Goal: Task Accomplishment & Management: Use online tool/utility

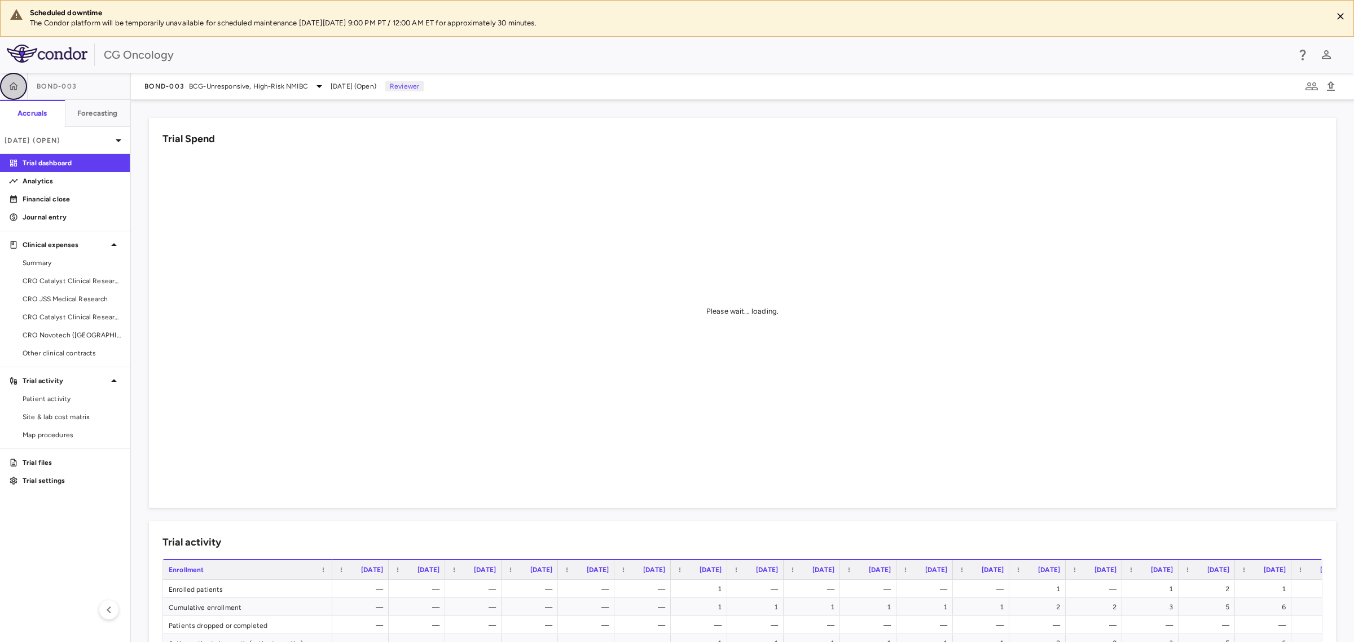
click at [12, 83] on icon "button" at bounding box center [13, 86] width 11 height 11
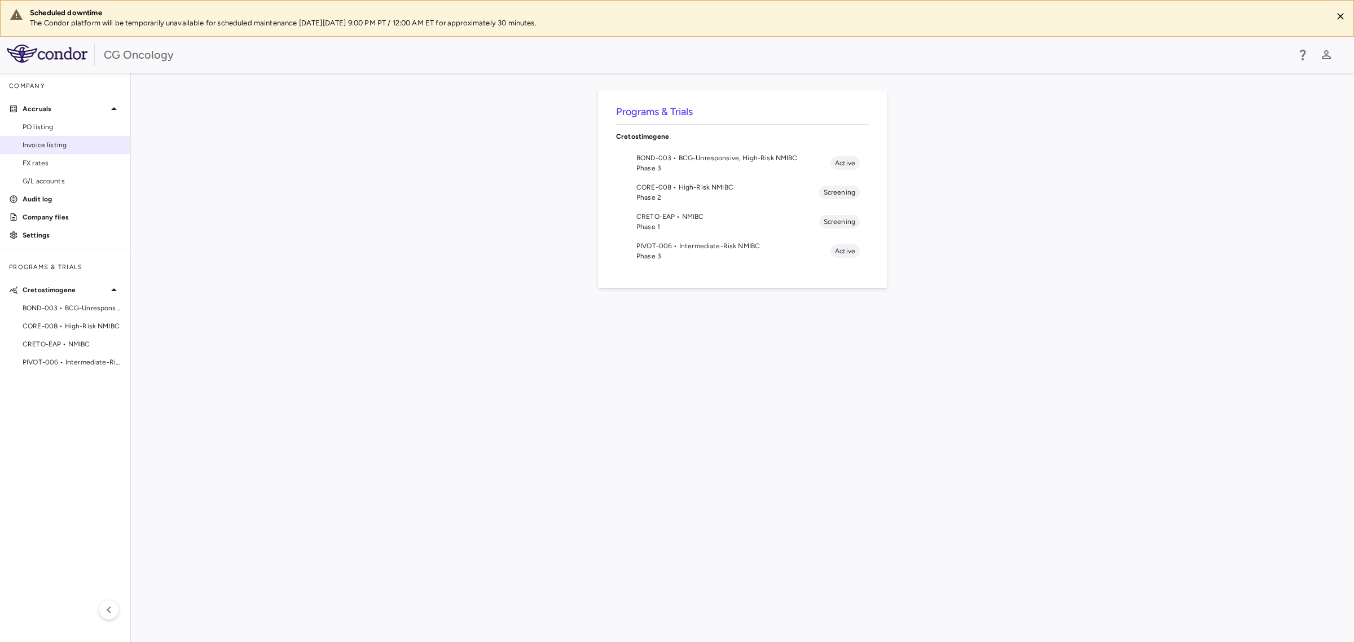
click at [43, 142] on span "Invoice listing" at bounding box center [72, 145] width 98 height 10
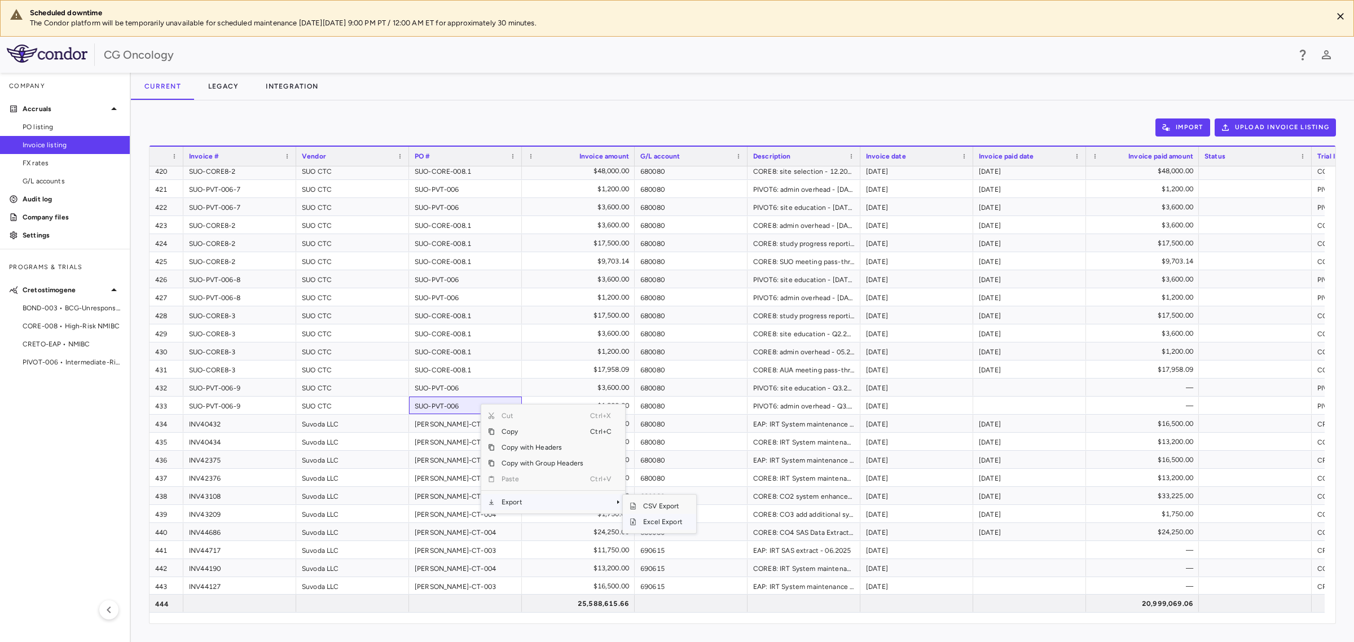
click at [649, 524] on span "Excel Export" at bounding box center [662, 522] width 53 height 16
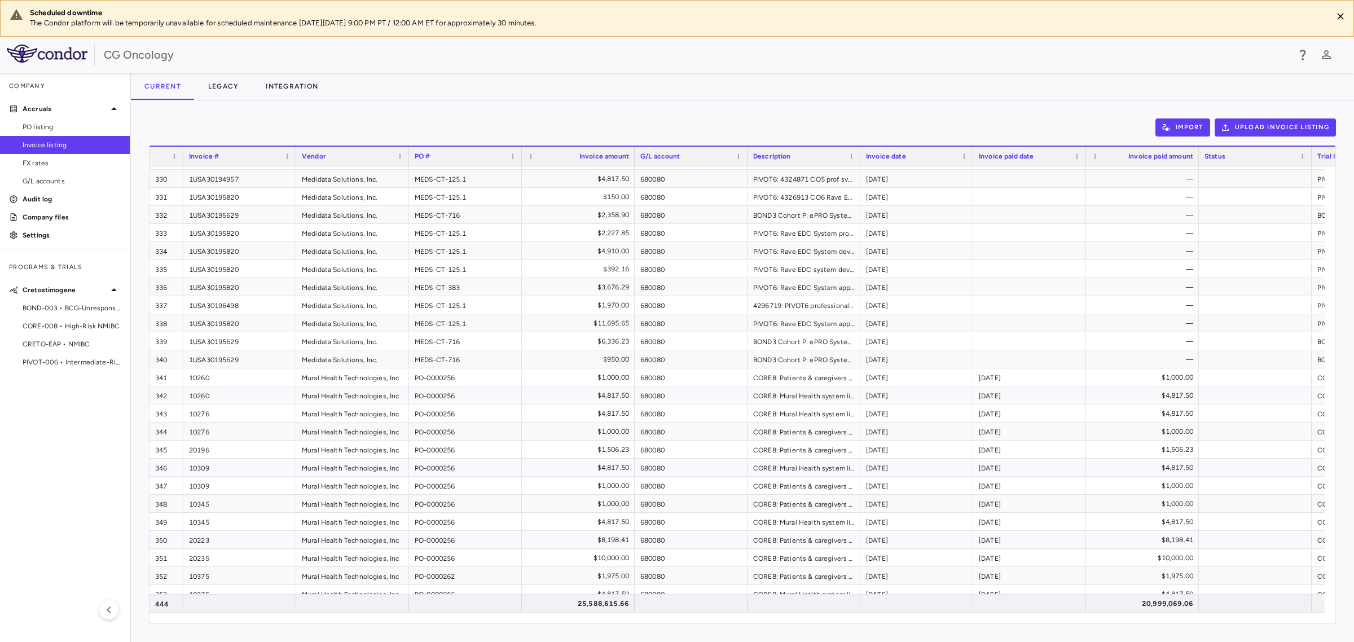
scroll to position [5543, 0]
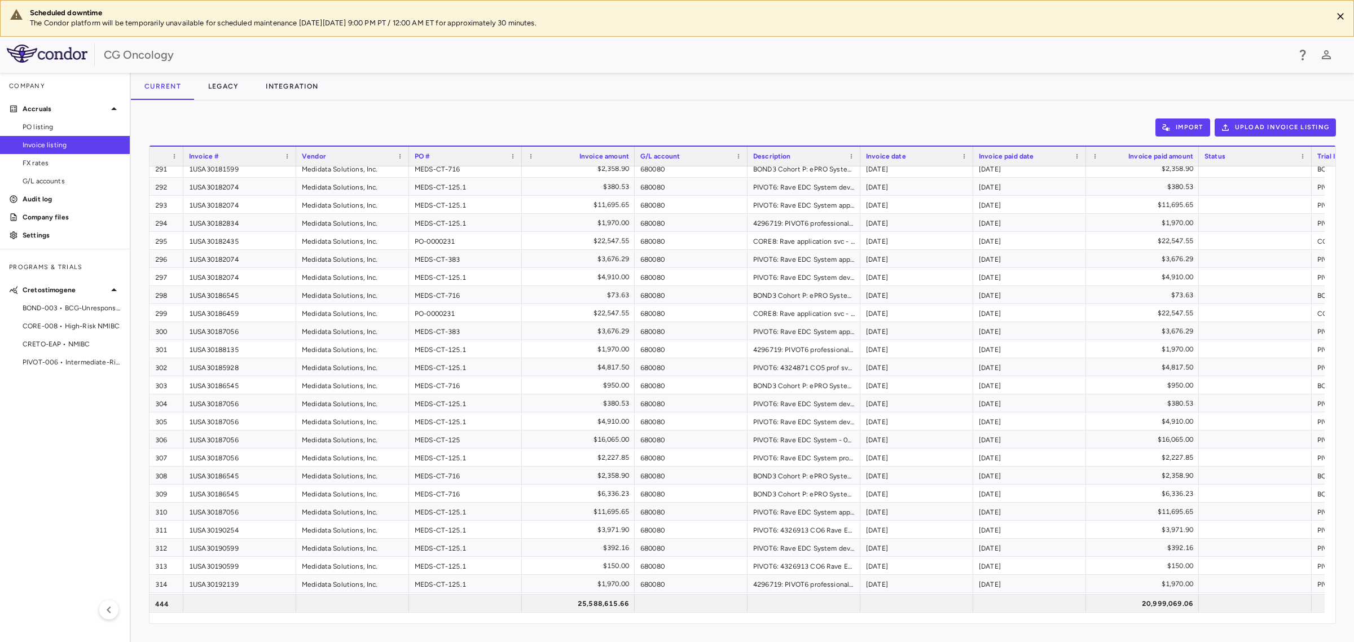
click at [58, 58] on img at bounding box center [47, 54] width 81 height 18
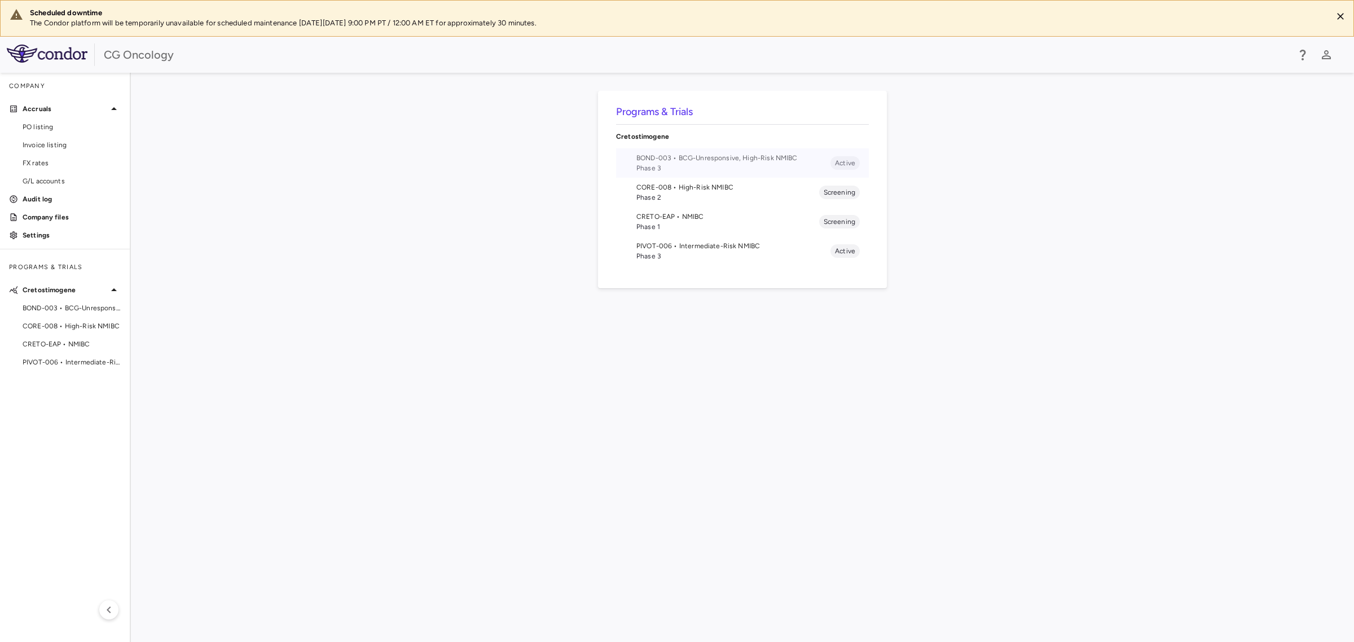
click at [717, 164] on span "Phase 3" at bounding box center [733, 168] width 194 height 10
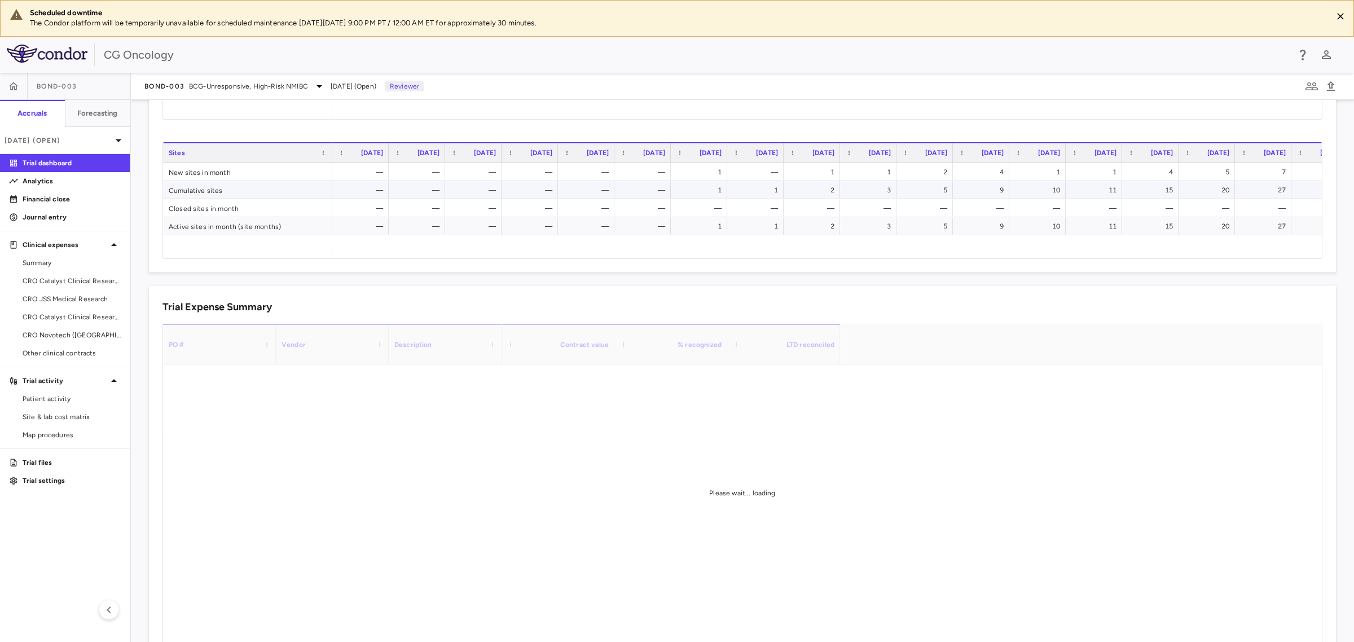
scroll to position [608, 0]
